Goal: Task Accomplishment & Management: Complete application form

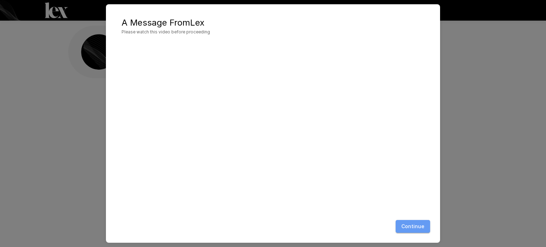
click at [412, 222] on button "Continue" at bounding box center [413, 226] width 34 height 13
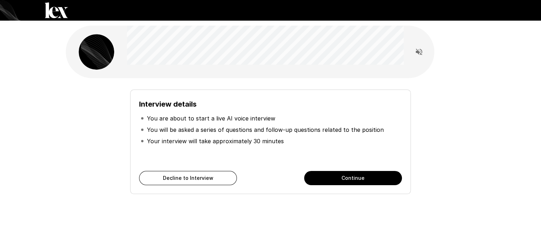
click at [347, 182] on button "Continue" at bounding box center [353, 178] width 98 height 14
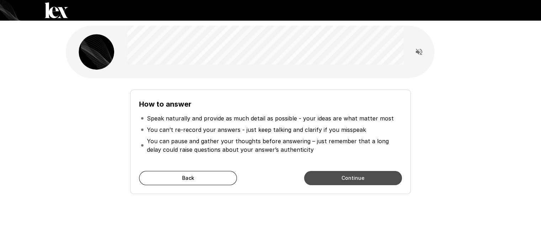
click at [347, 182] on button "Continue" at bounding box center [353, 178] width 98 height 14
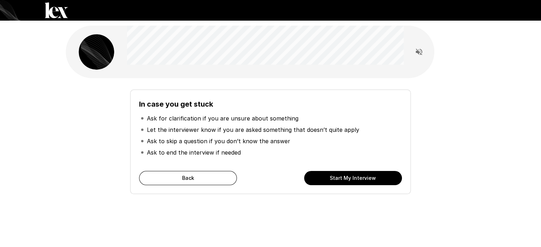
click at [347, 182] on button "Start My Interview" at bounding box center [353, 178] width 98 height 14
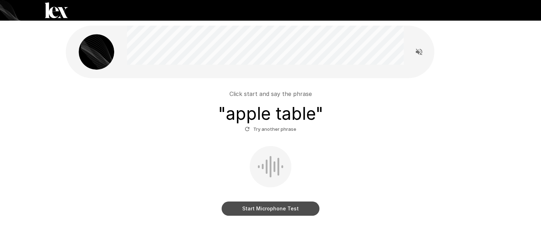
click at [288, 210] on button "Start Microphone Test" at bounding box center [271, 209] width 98 height 14
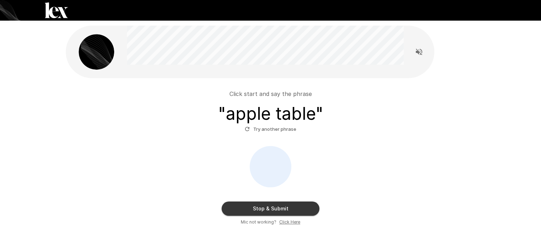
click at [272, 94] on p "Click start and say the phrase" at bounding box center [270, 94] width 83 height 9
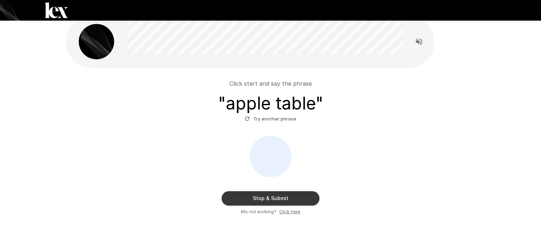
scroll to position [10, 0]
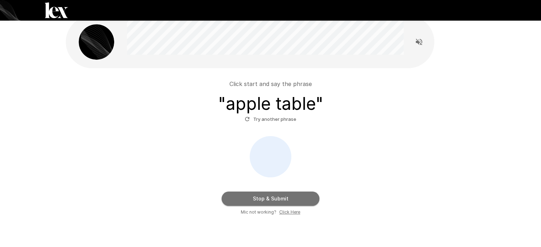
click at [287, 193] on button "Stop & Submit" at bounding box center [271, 199] width 98 height 14
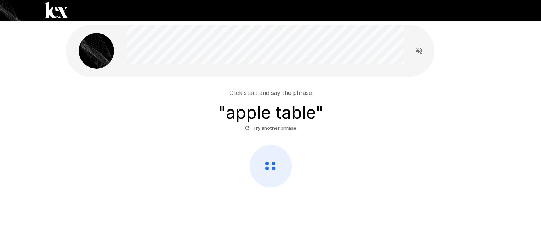
scroll to position [1, 0]
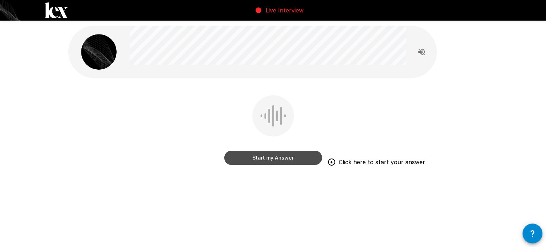
click at [280, 158] on button "Start my Answer" at bounding box center [273, 158] width 98 height 14
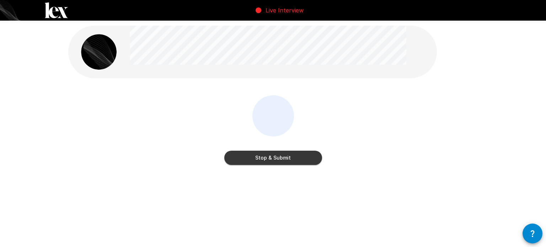
click at [269, 155] on button "Stop & Submit" at bounding box center [273, 158] width 98 height 14
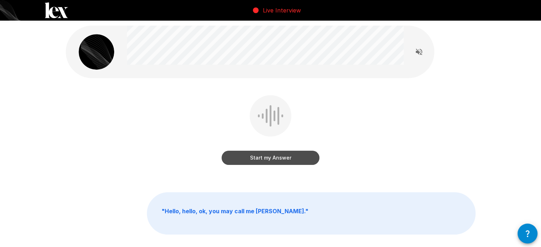
click at [269, 155] on button "Start my Answer" at bounding box center [271, 158] width 98 height 14
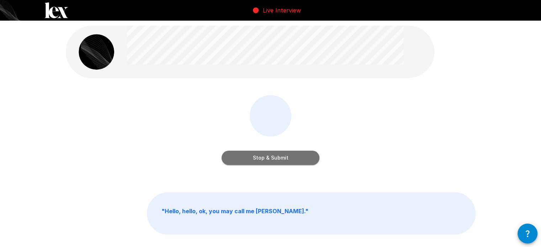
click at [273, 154] on button "Stop & Submit" at bounding box center [271, 158] width 98 height 14
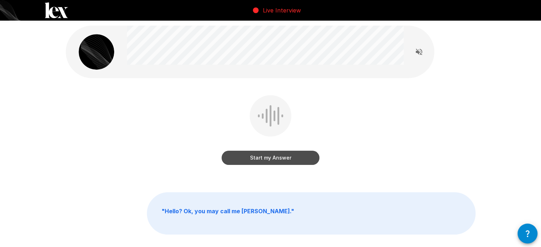
click at [286, 157] on button "Start my Answer" at bounding box center [271, 158] width 98 height 14
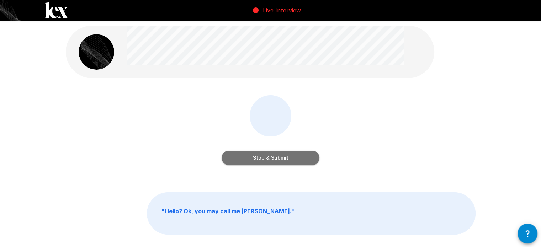
click at [272, 160] on button "Stop & Submit" at bounding box center [271, 158] width 98 height 14
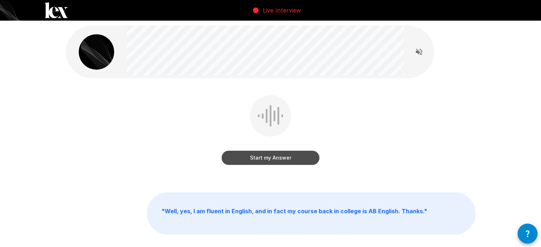
click at [272, 158] on button "Start my Answer" at bounding box center [271, 158] width 98 height 14
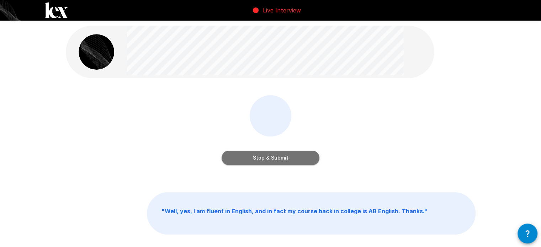
click at [272, 158] on button "Stop & Submit" at bounding box center [271, 158] width 98 height 14
